Goal: Task Accomplishment & Management: Use online tool/utility

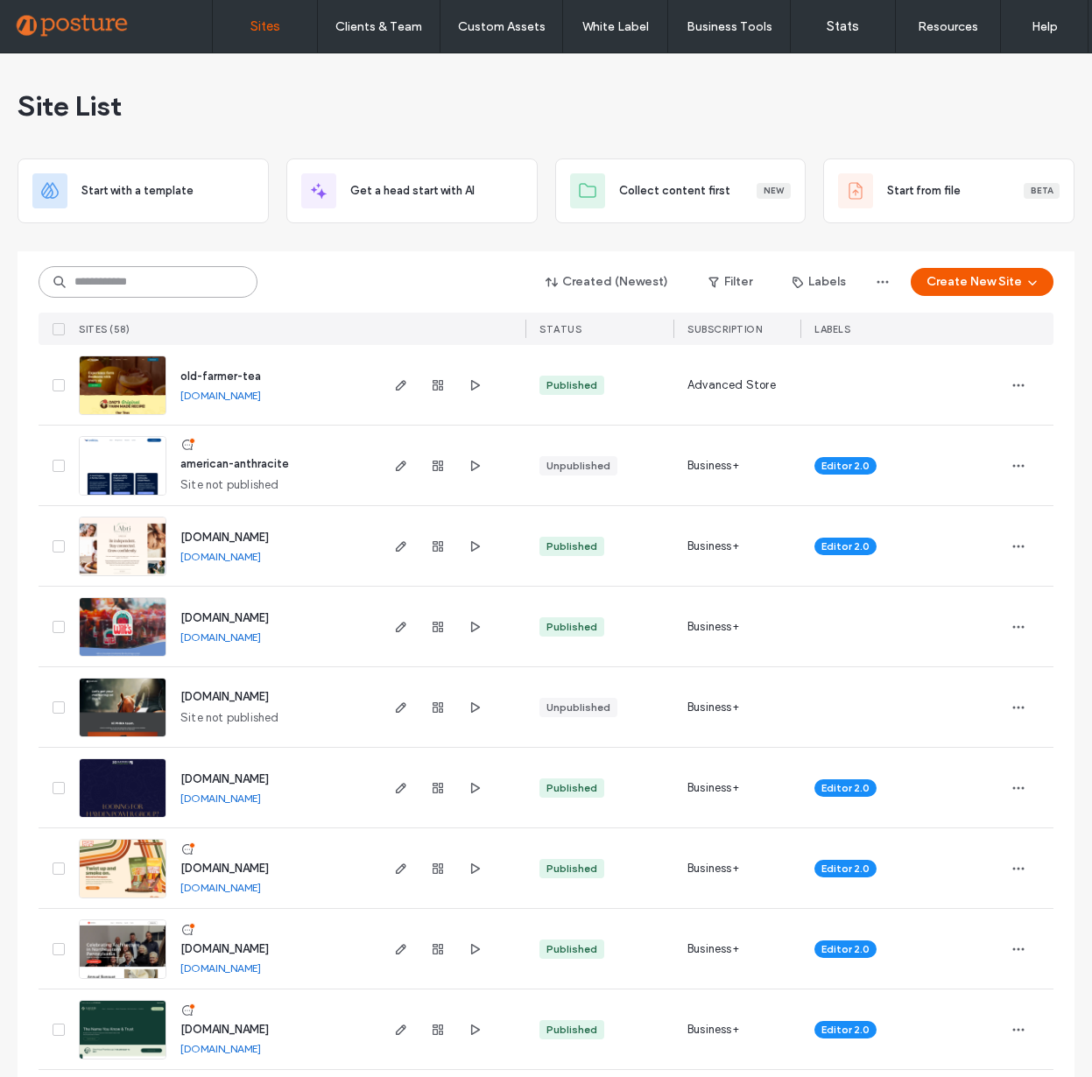
click at [130, 285] on input at bounding box center [148, 282] width 219 height 32
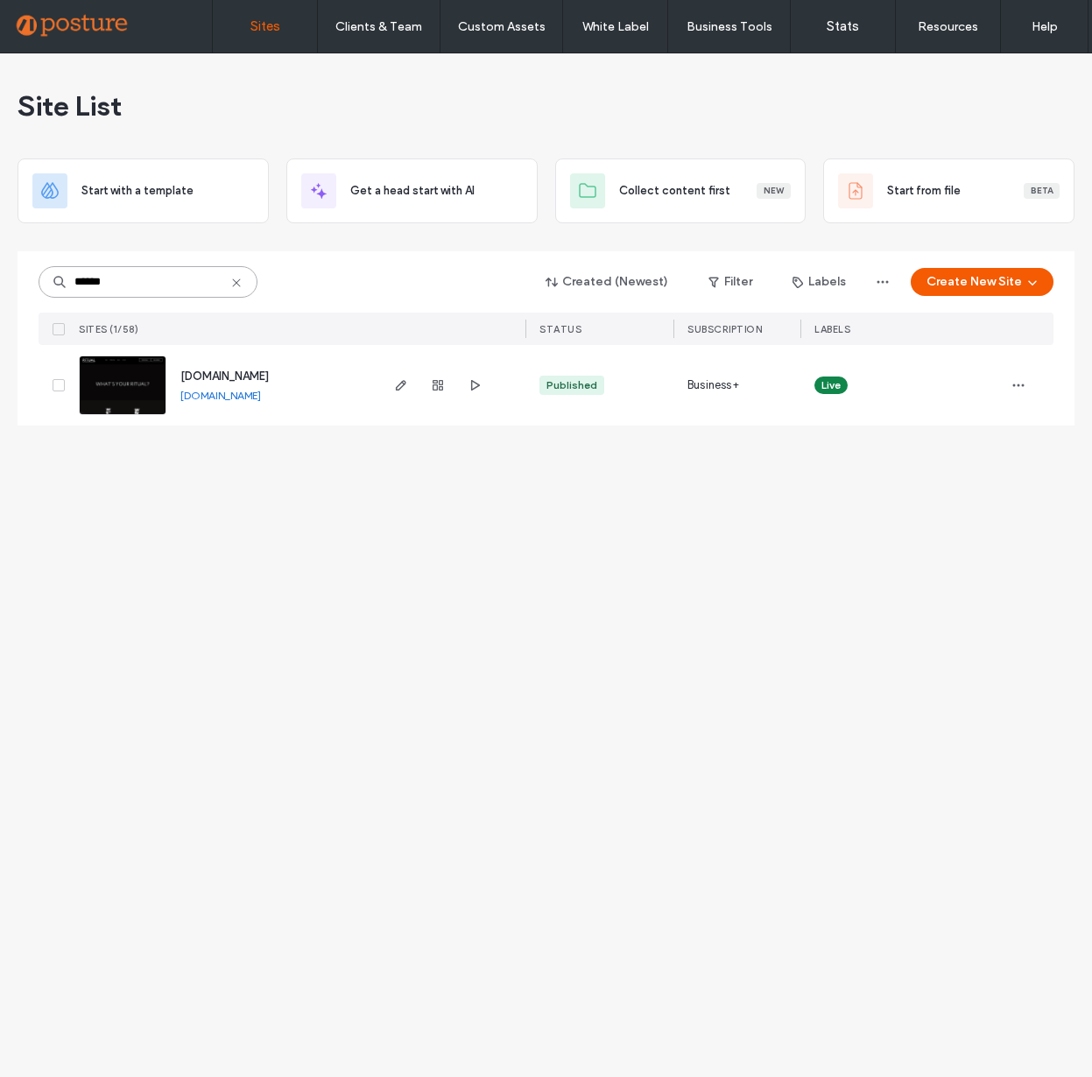
type input "******"
click at [116, 392] on img at bounding box center [123, 415] width 86 height 119
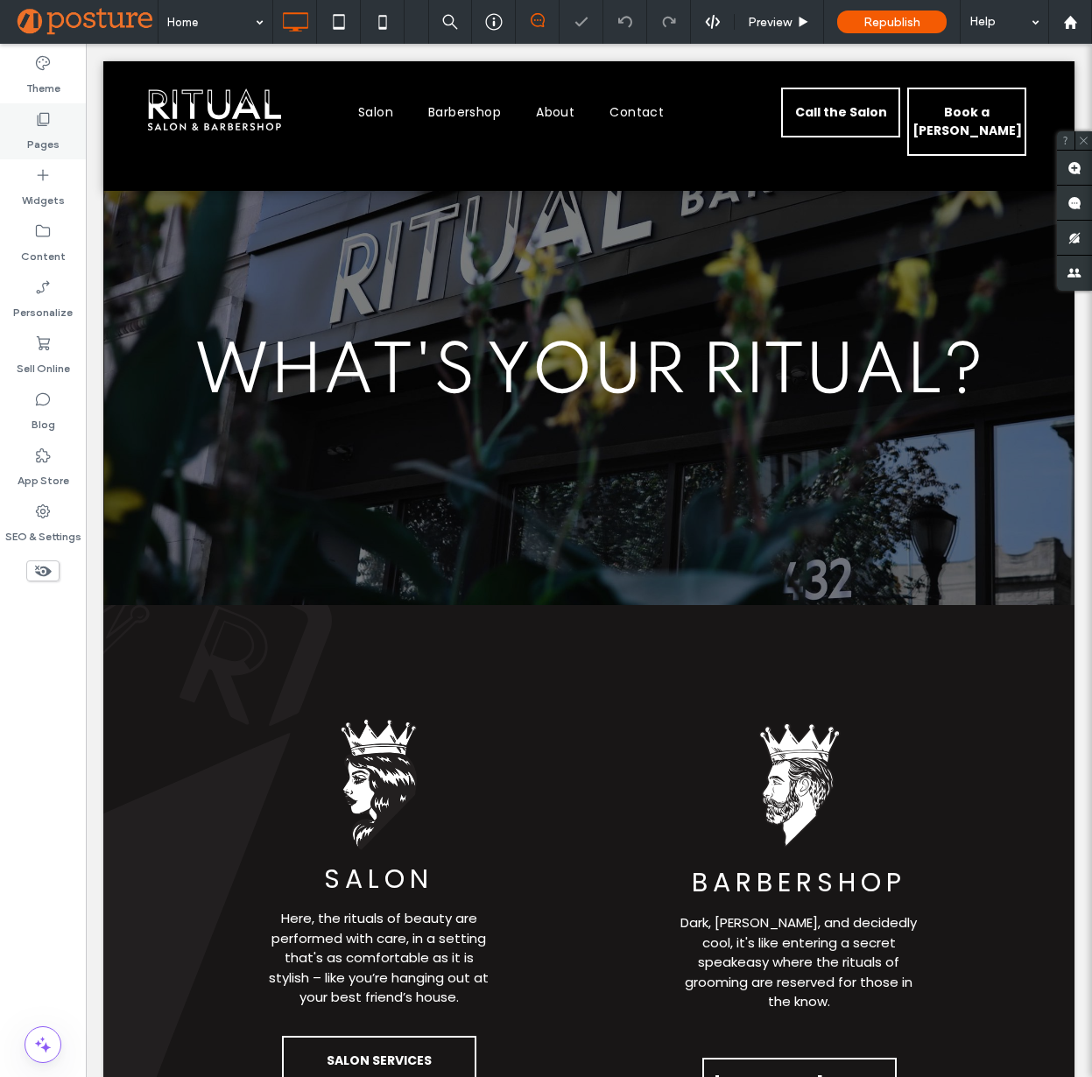
click at [59, 131] on div "Pages" at bounding box center [43, 131] width 86 height 56
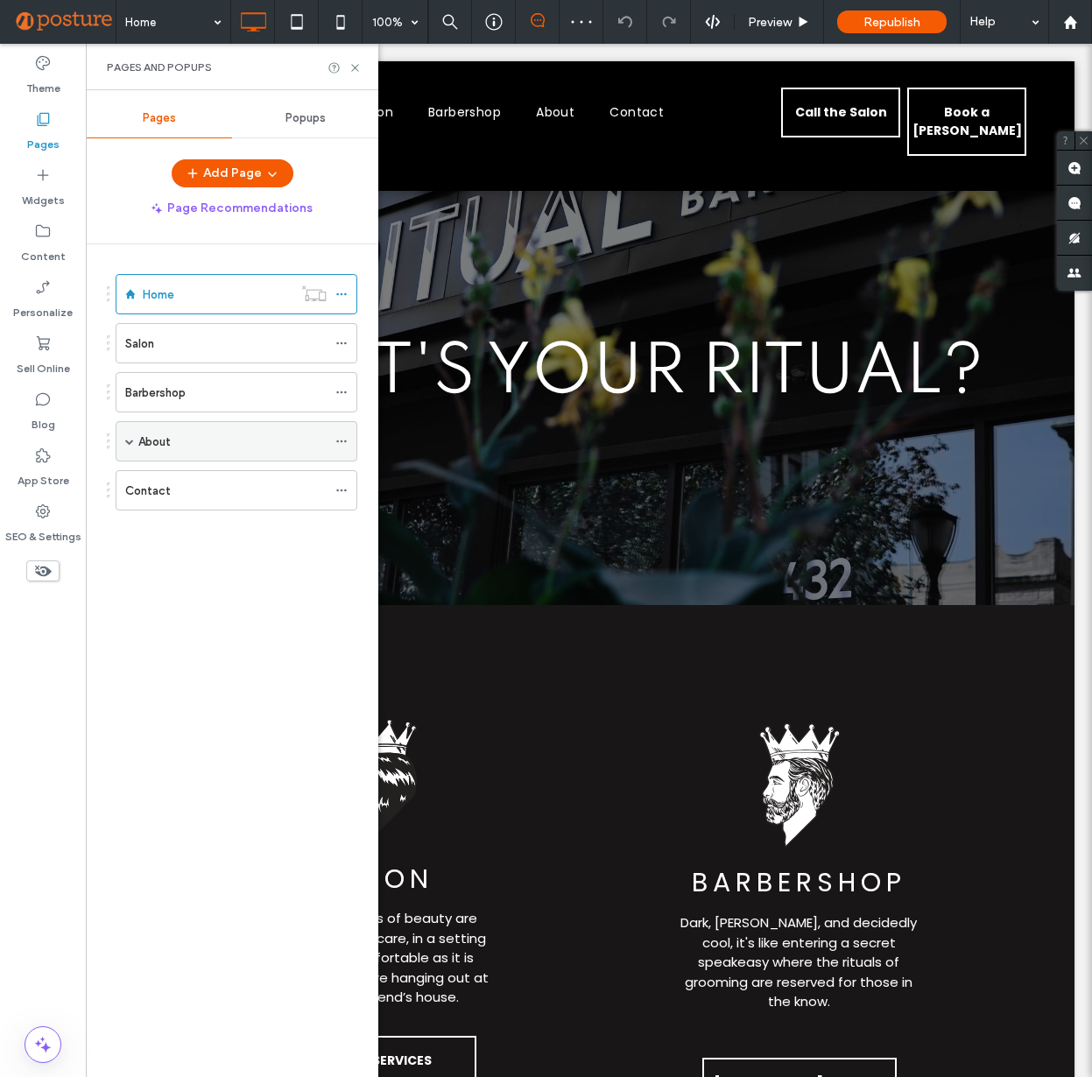
click at [231, 440] on div "About" at bounding box center [232, 442] width 188 height 18
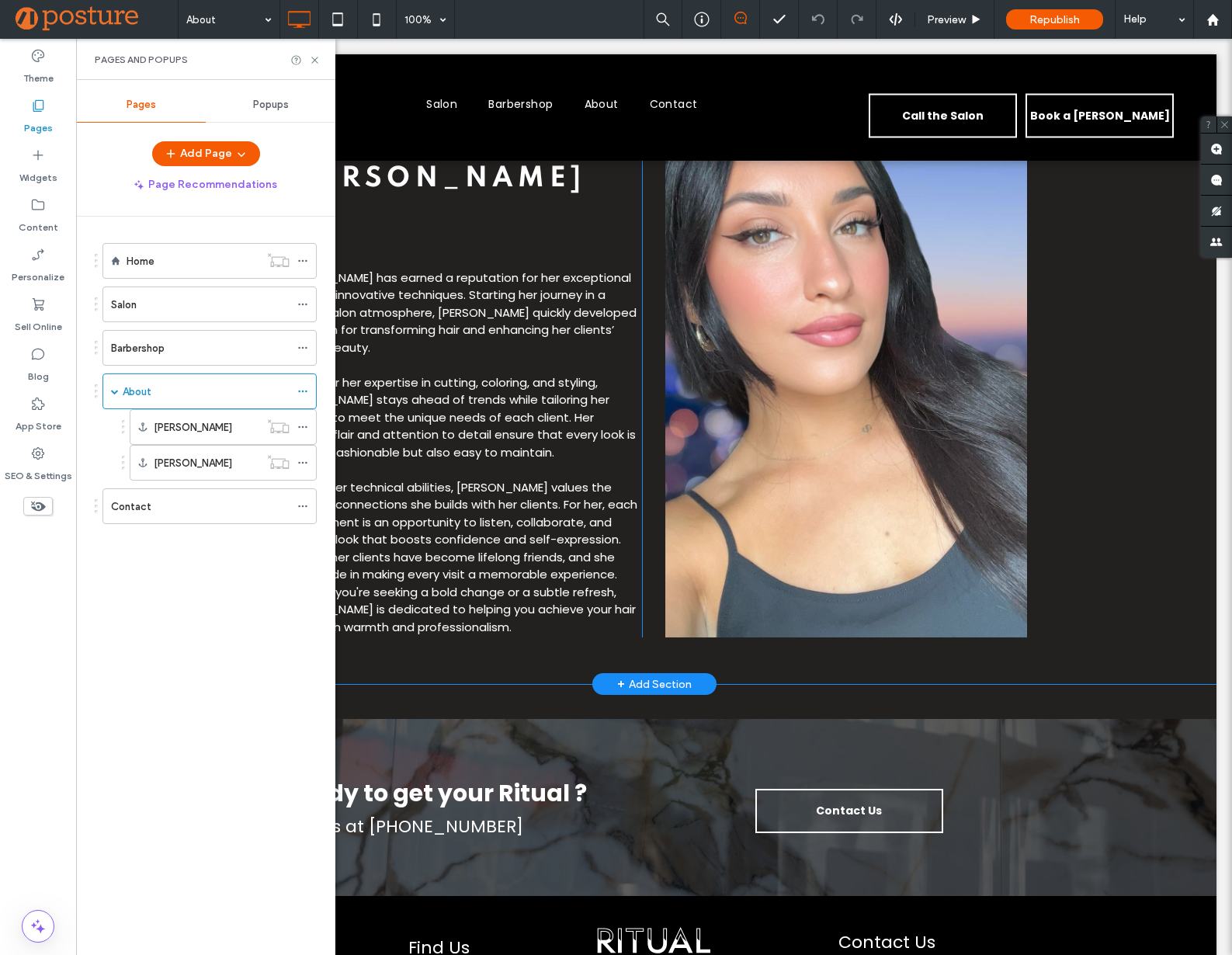
scroll to position [2530, 0]
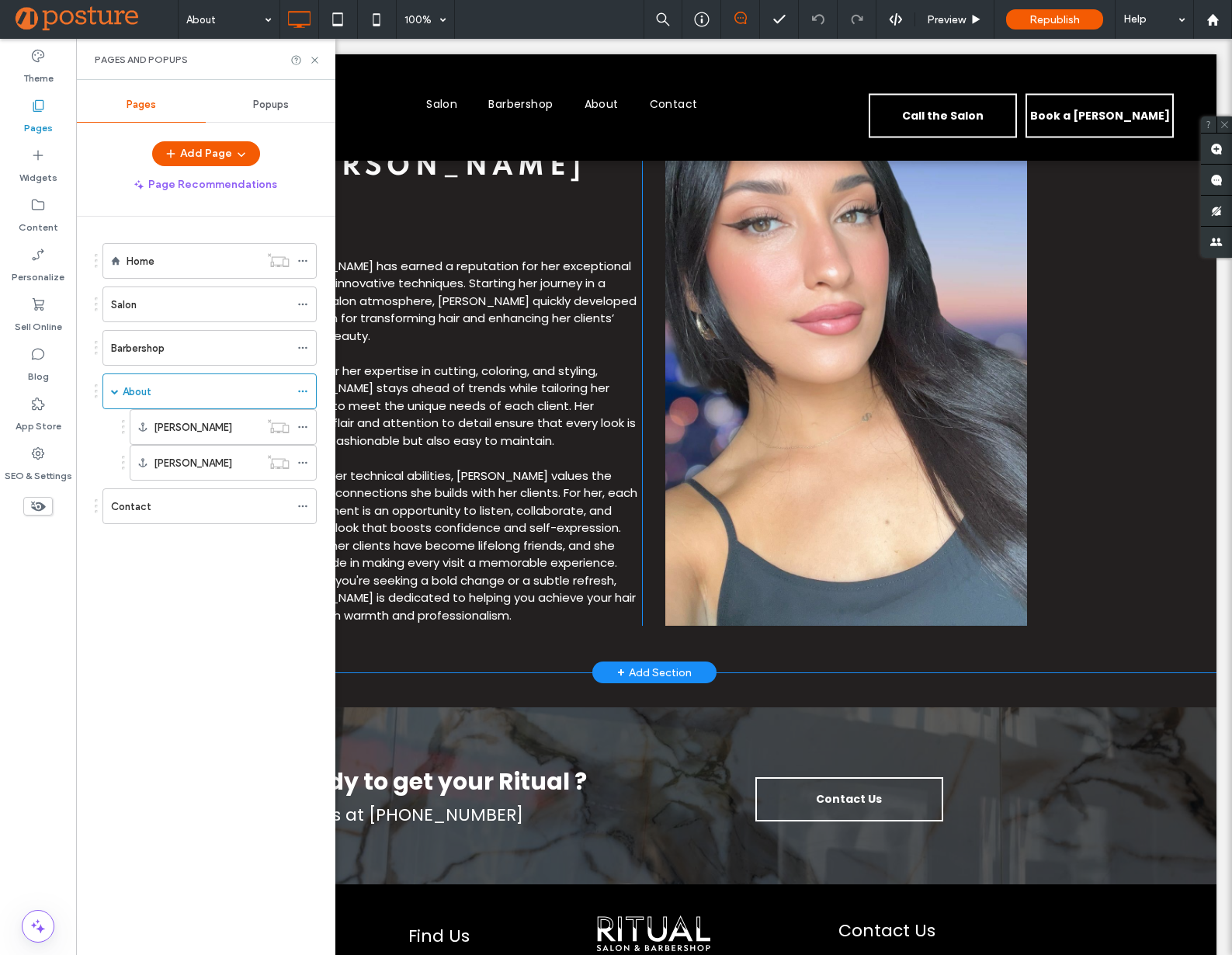
click at [674, 664] on div "+ Add Section" at bounding box center [654, 672] width 74 height 17
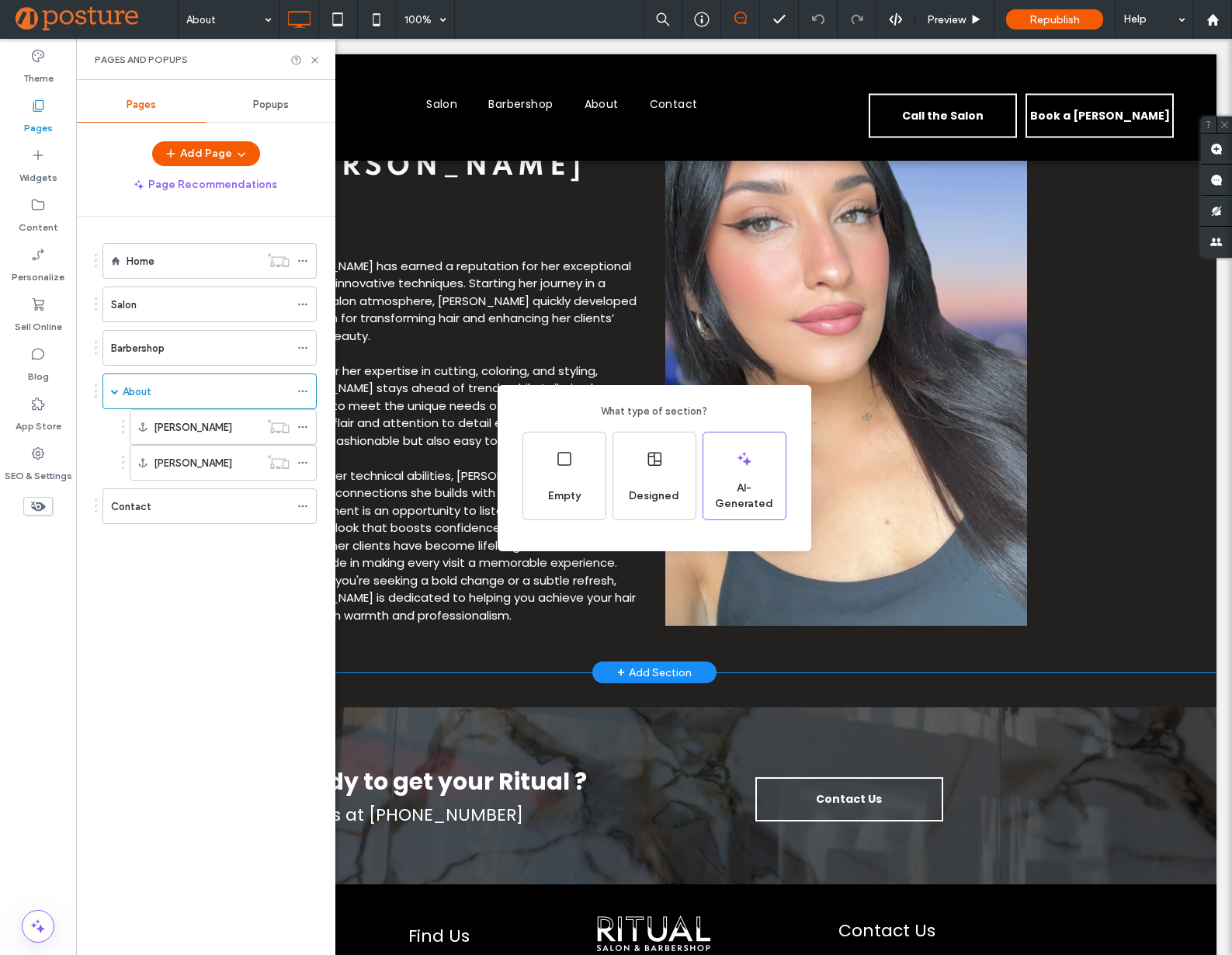
click at [678, 577] on div "What type of section? Empty Designed AI-Generated" at bounding box center [616, 515] width 1232 height 1031
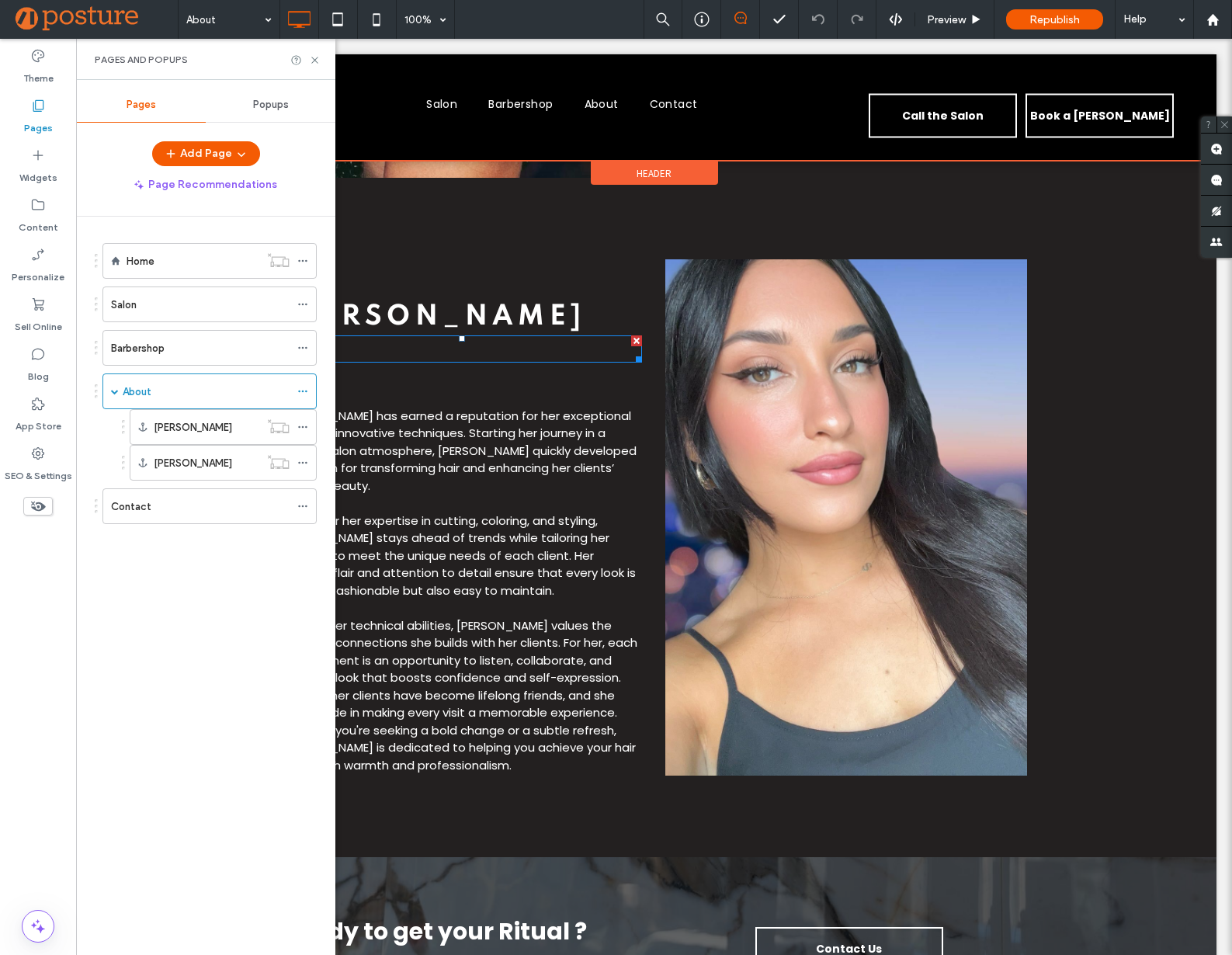
scroll to position [2383, 0]
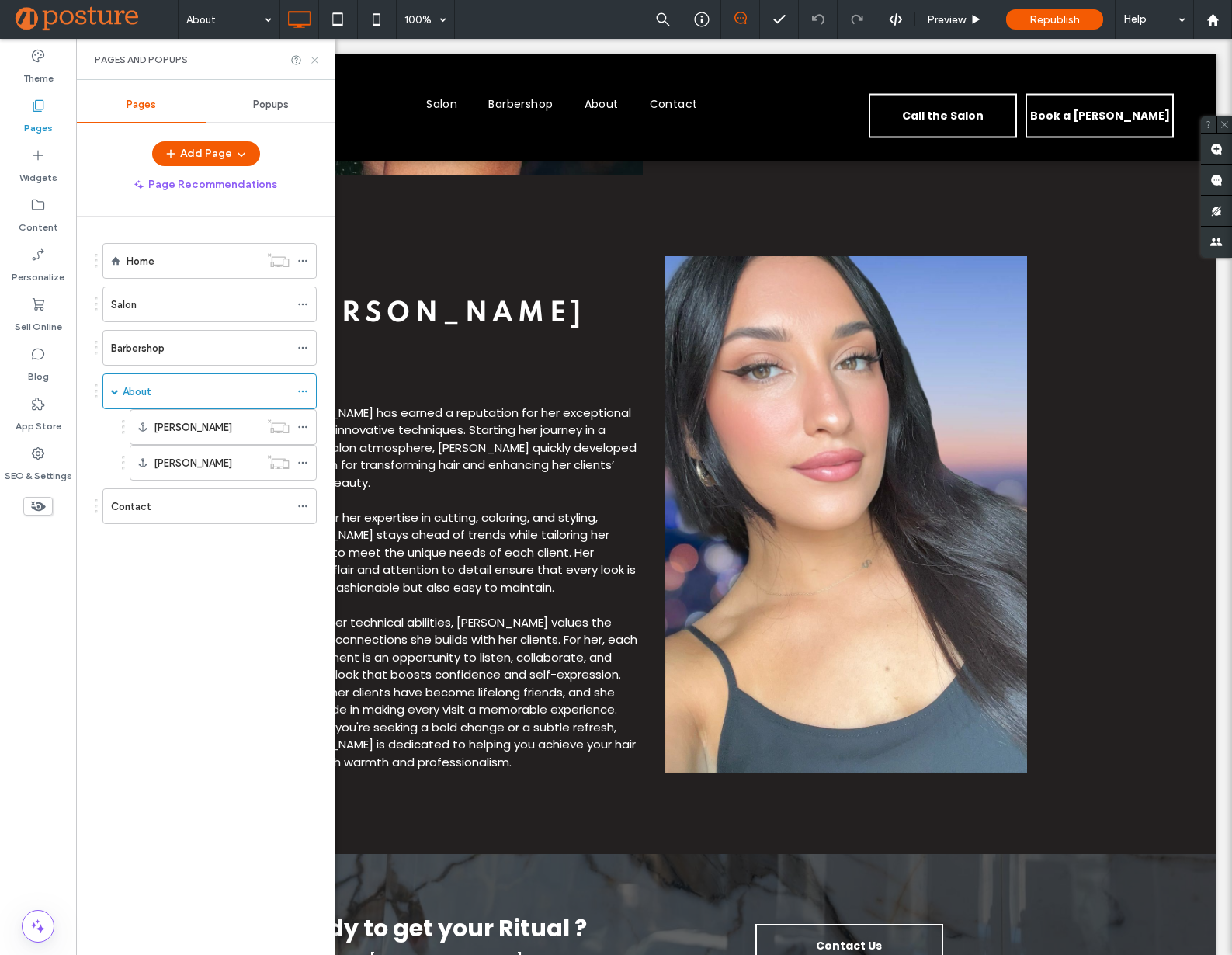
drag, startPoint x: 243, startPoint y: 22, endPoint x: 314, endPoint y: 58, distance: 79.6
click at [314, 58] on icon at bounding box center [314, 59] width 12 height 12
